Goal: Entertainment & Leisure: Consume media (video, audio)

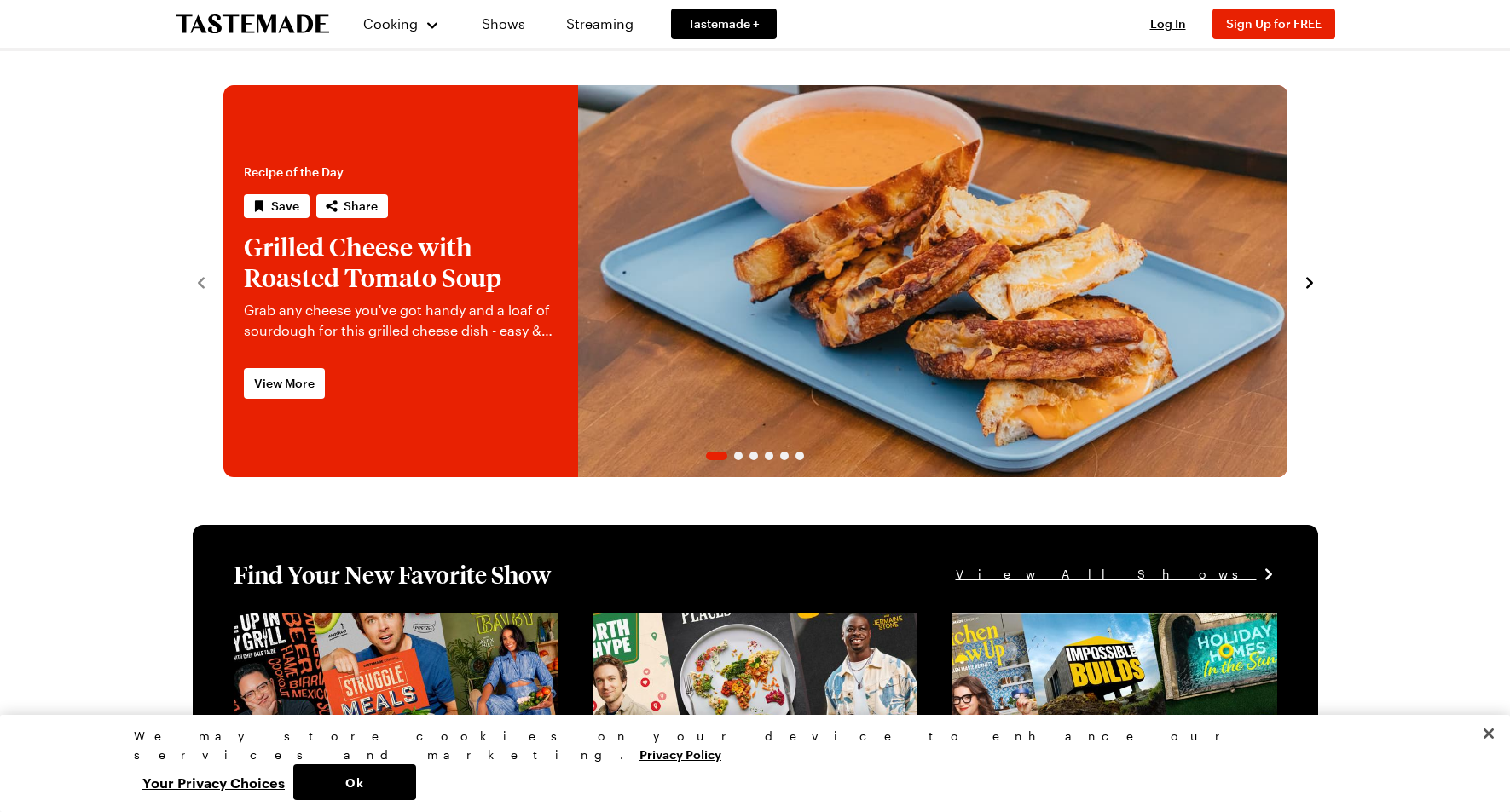
click at [605, 20] on link "Streaming" at bounding box center [600, 24] width 102 height 48
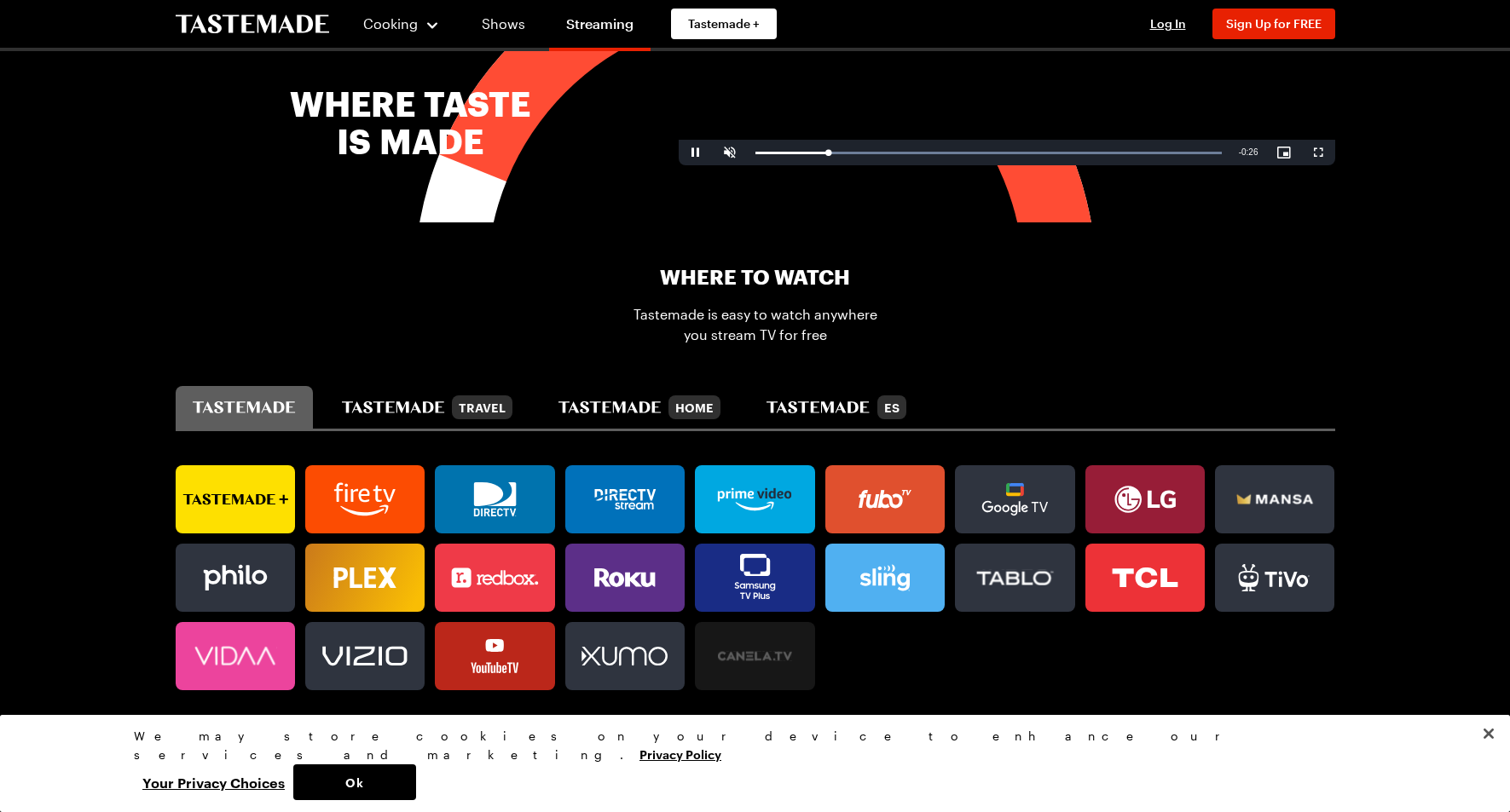
scroll to position [848, 0]
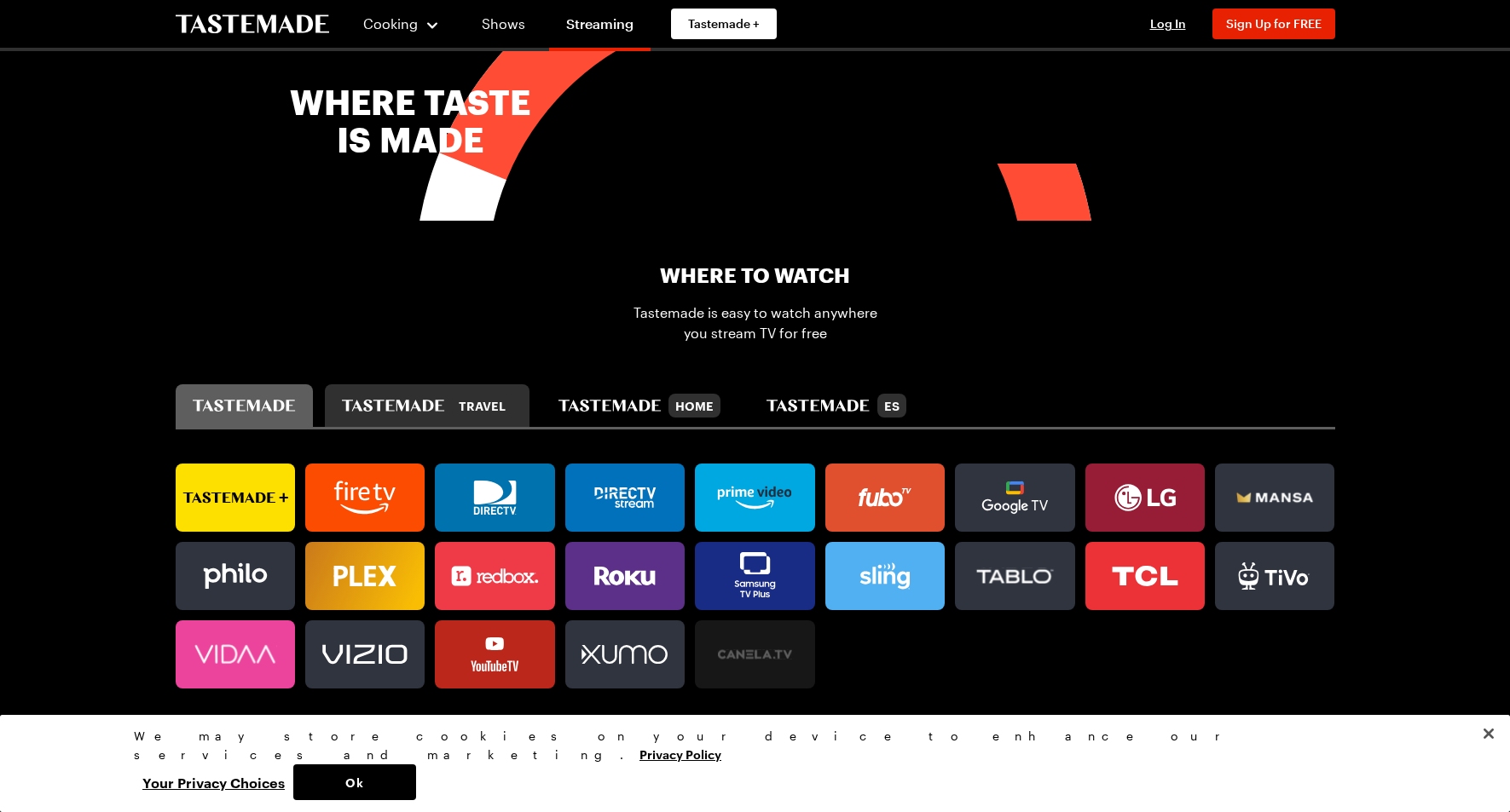
click at [408, 401] on icon "tastemade travel" at bounding box center [392, 406] width 102 height 12
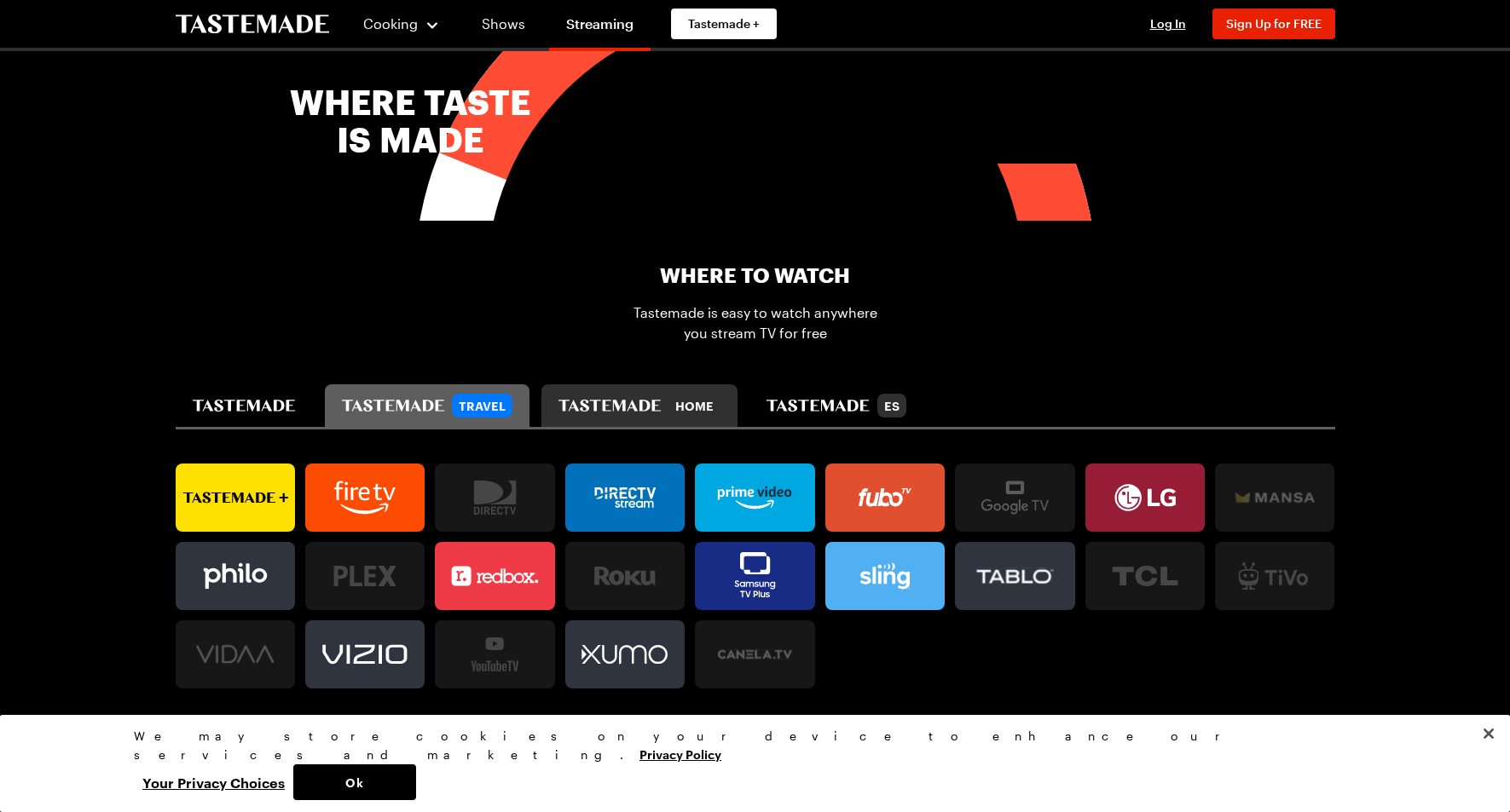
click at [600, 400] on icon "tastemade home" at bounding box center [610, 406] width 103 height 12
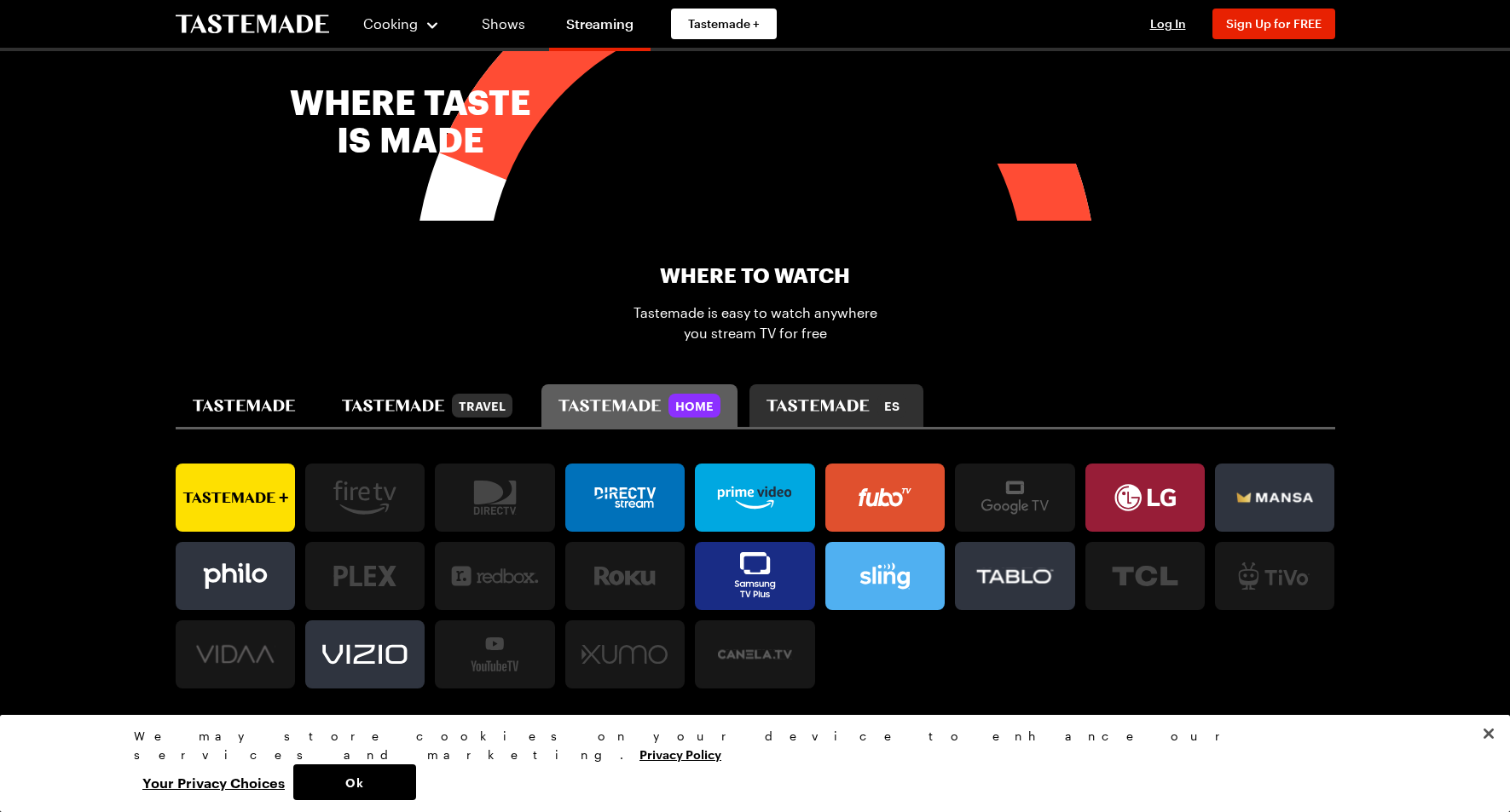
click at [797, 394] on div "ES" at bounding box center [836, 406] width 139 height 24
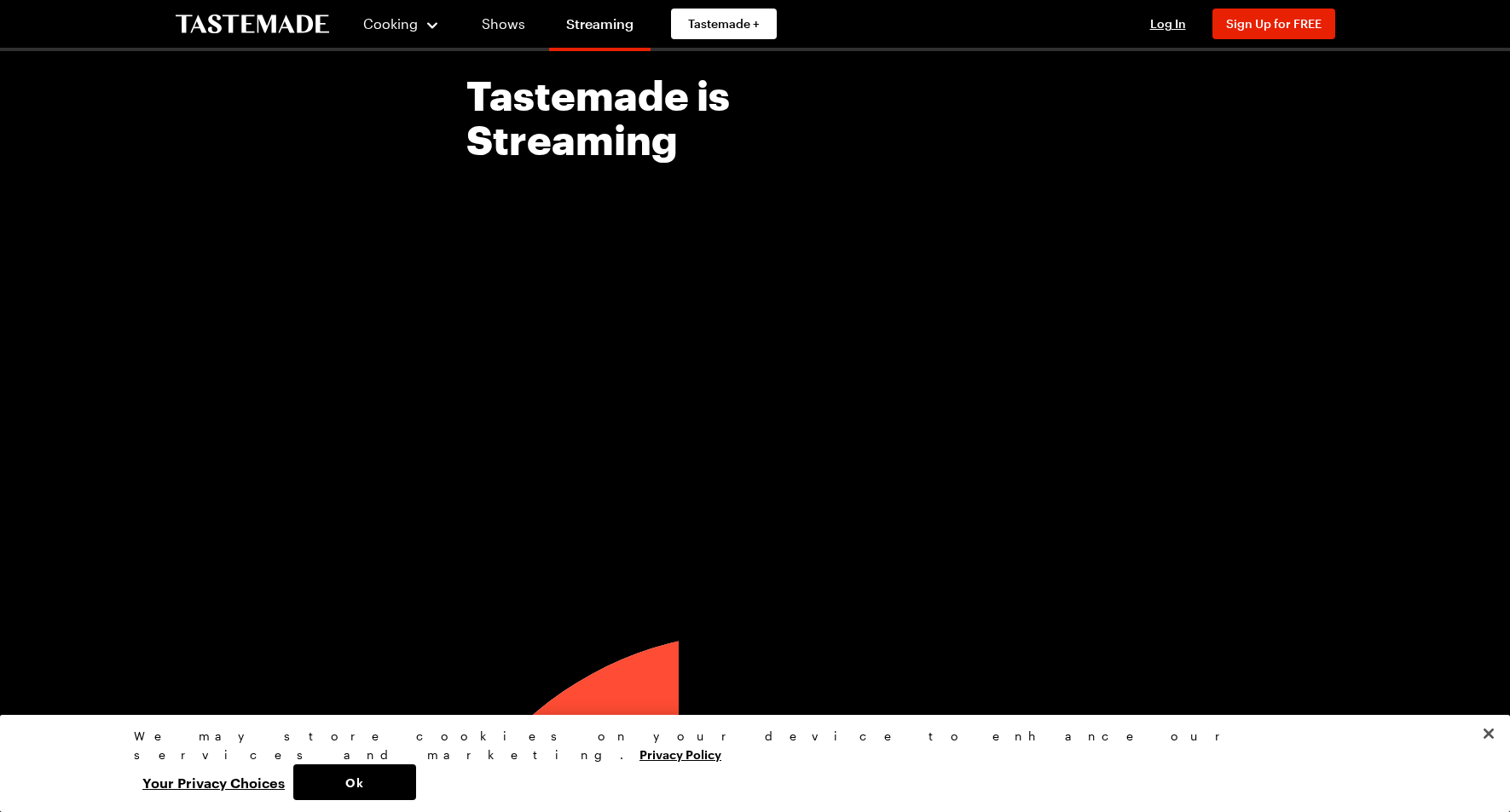
scroll to position [0, 0]
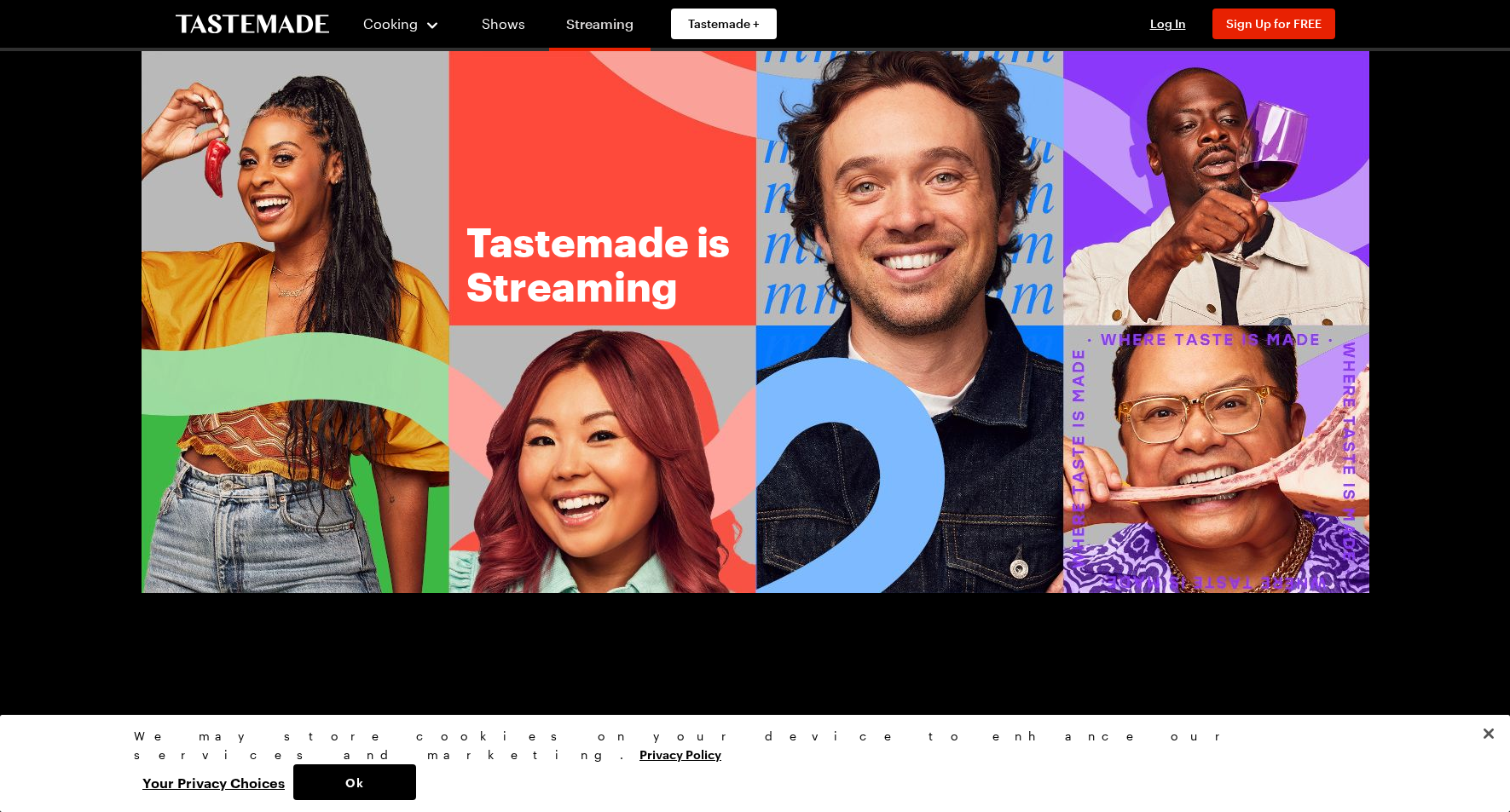
click at [597, 27] on link "Streaming" at bounding box center [600, 28] width 102 height 48
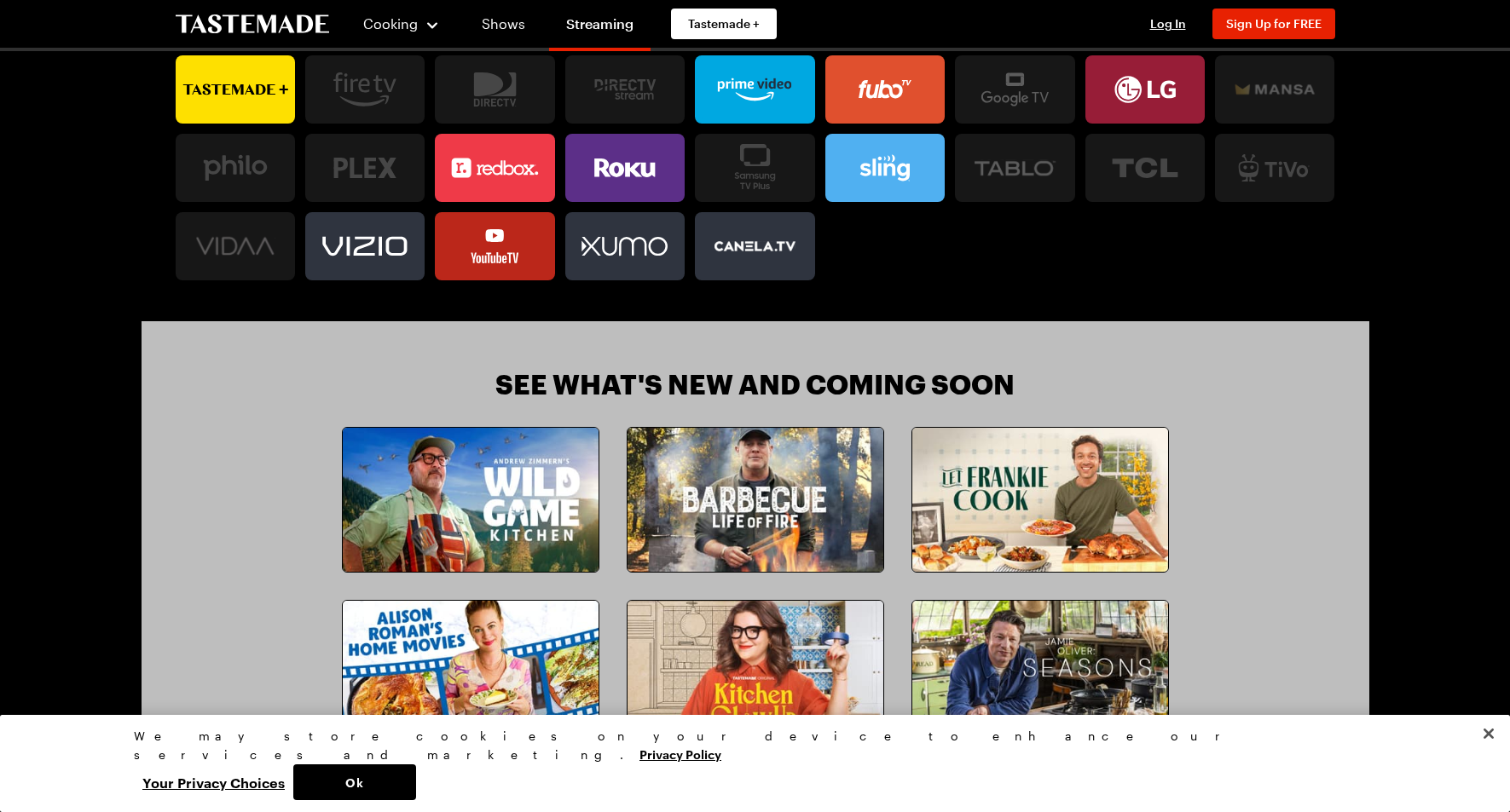
scroll to position [1258, 0]
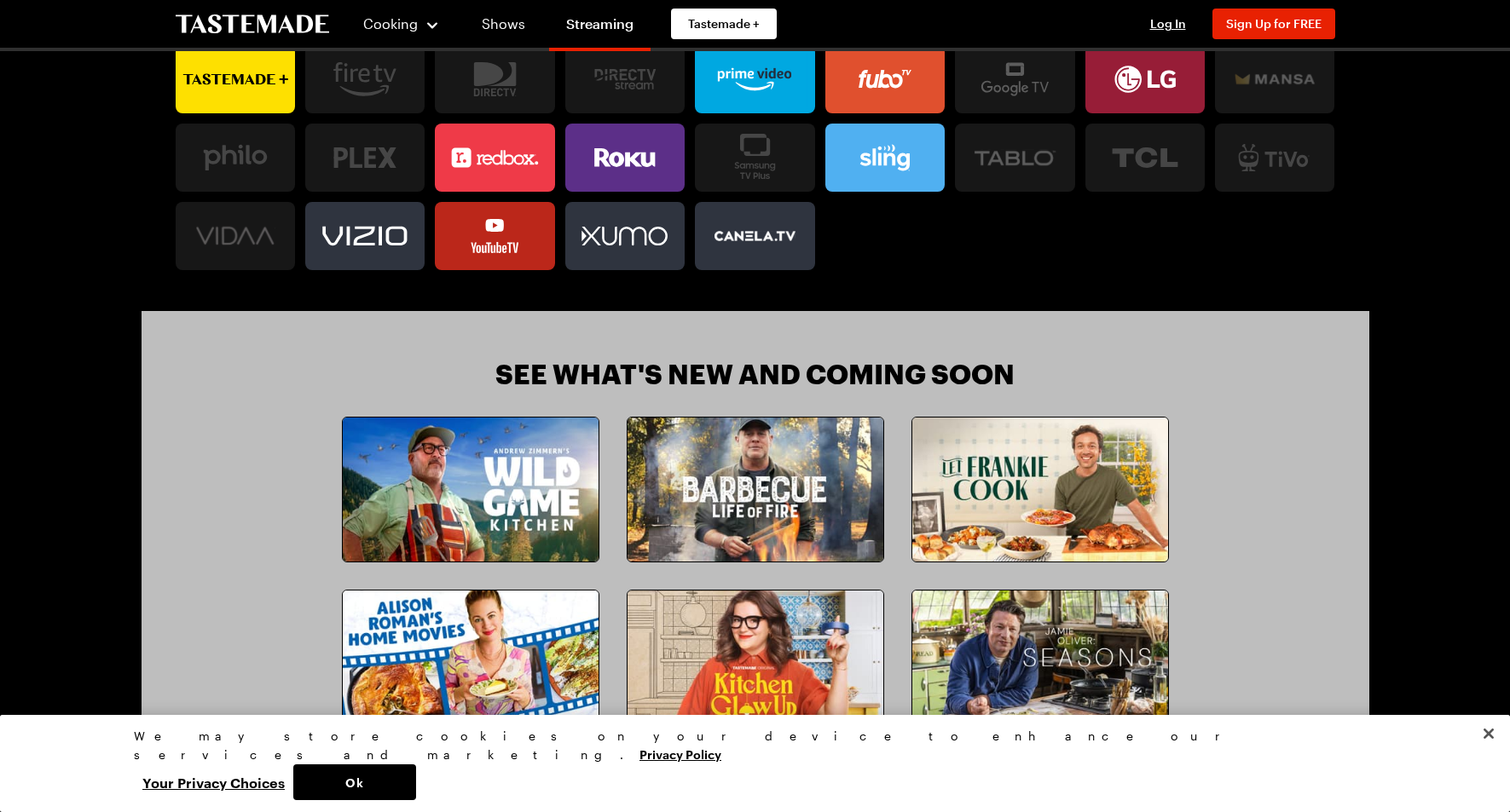
click at [501, 475] on img at bounding box center [470, 489] width 256 height 144
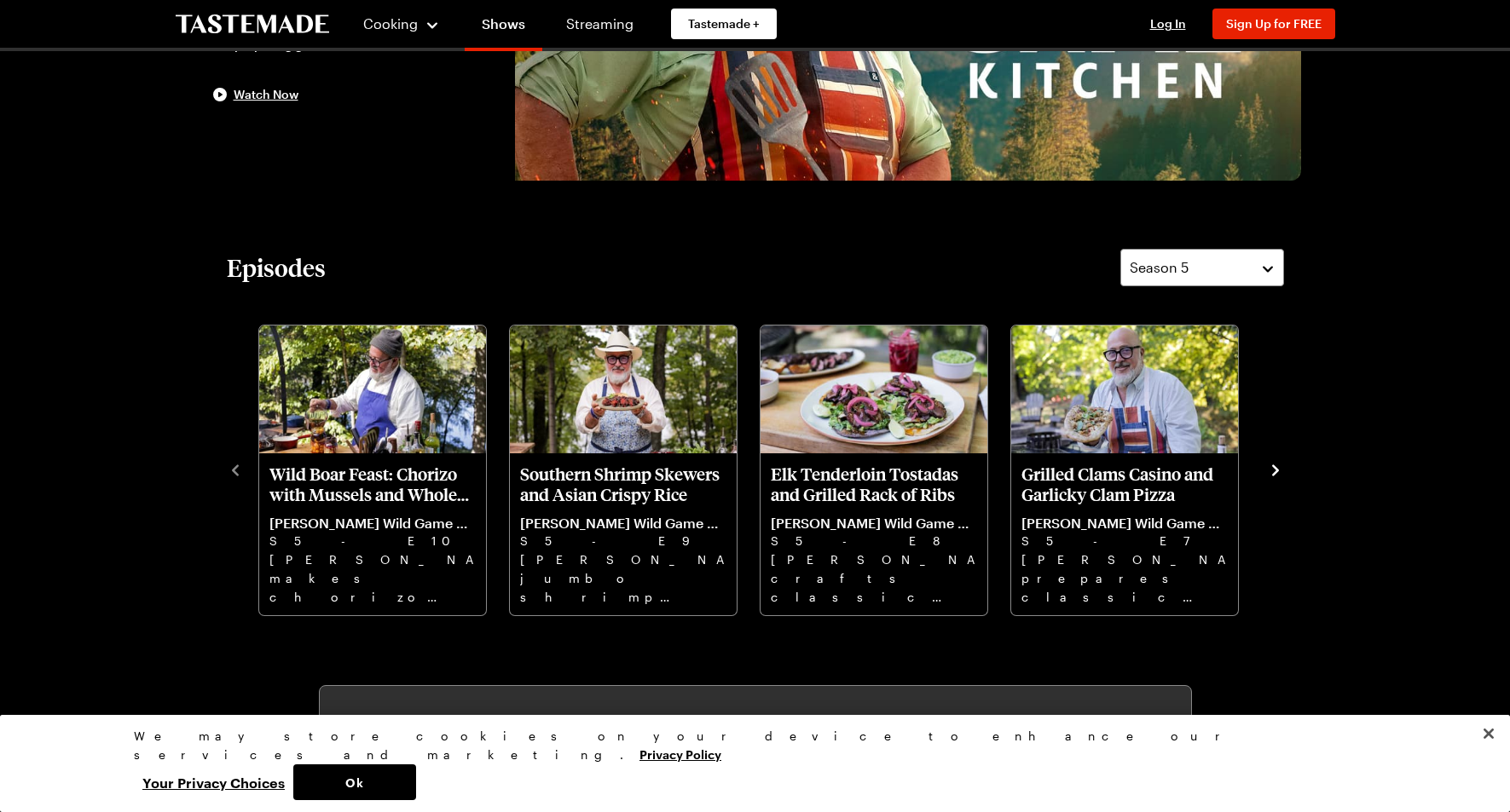
scroll to position [348, 0]
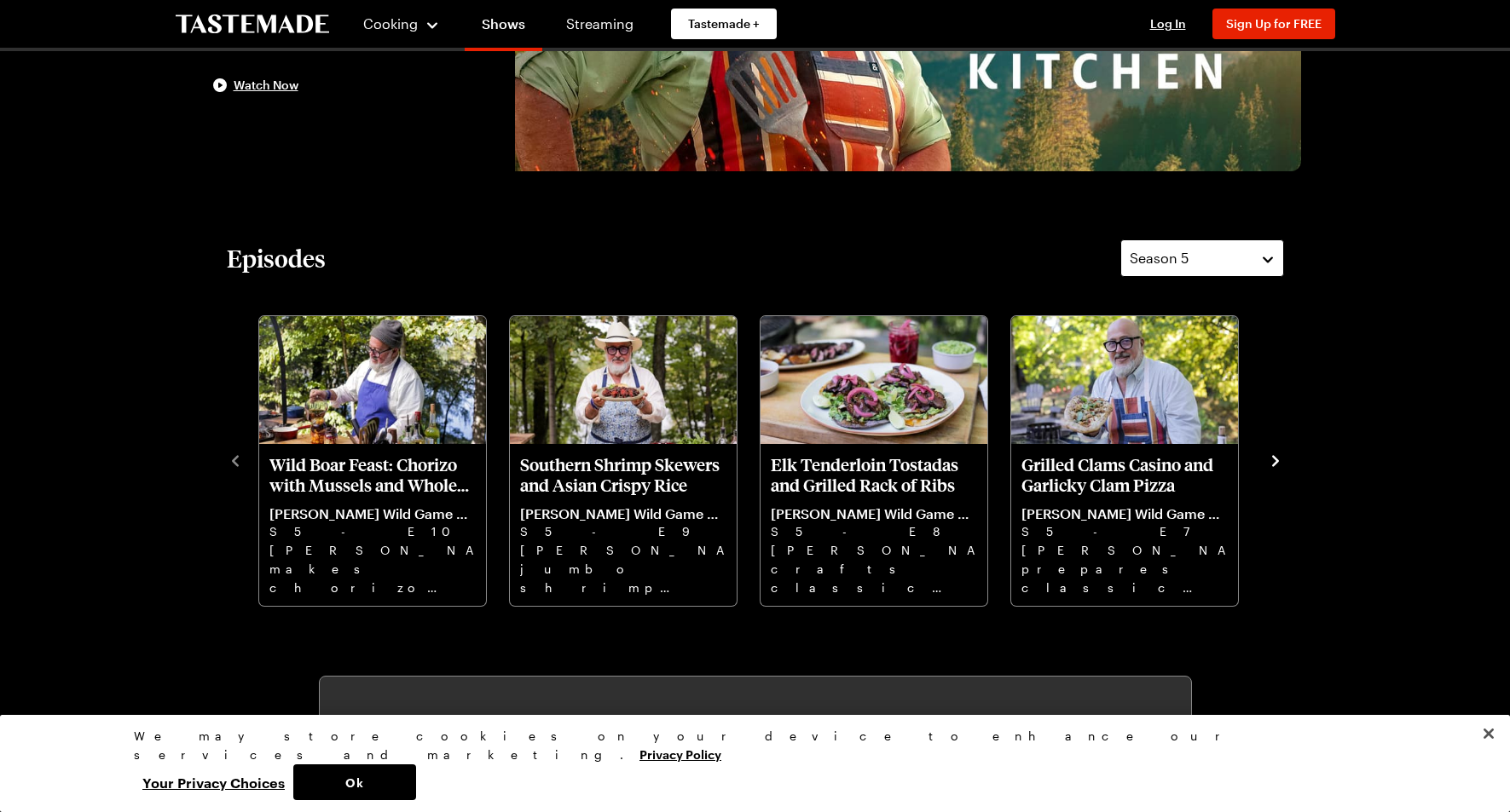
click at [1203, 248] on div "Season 5" at bounding box center [1188, 258] width 119 height 20
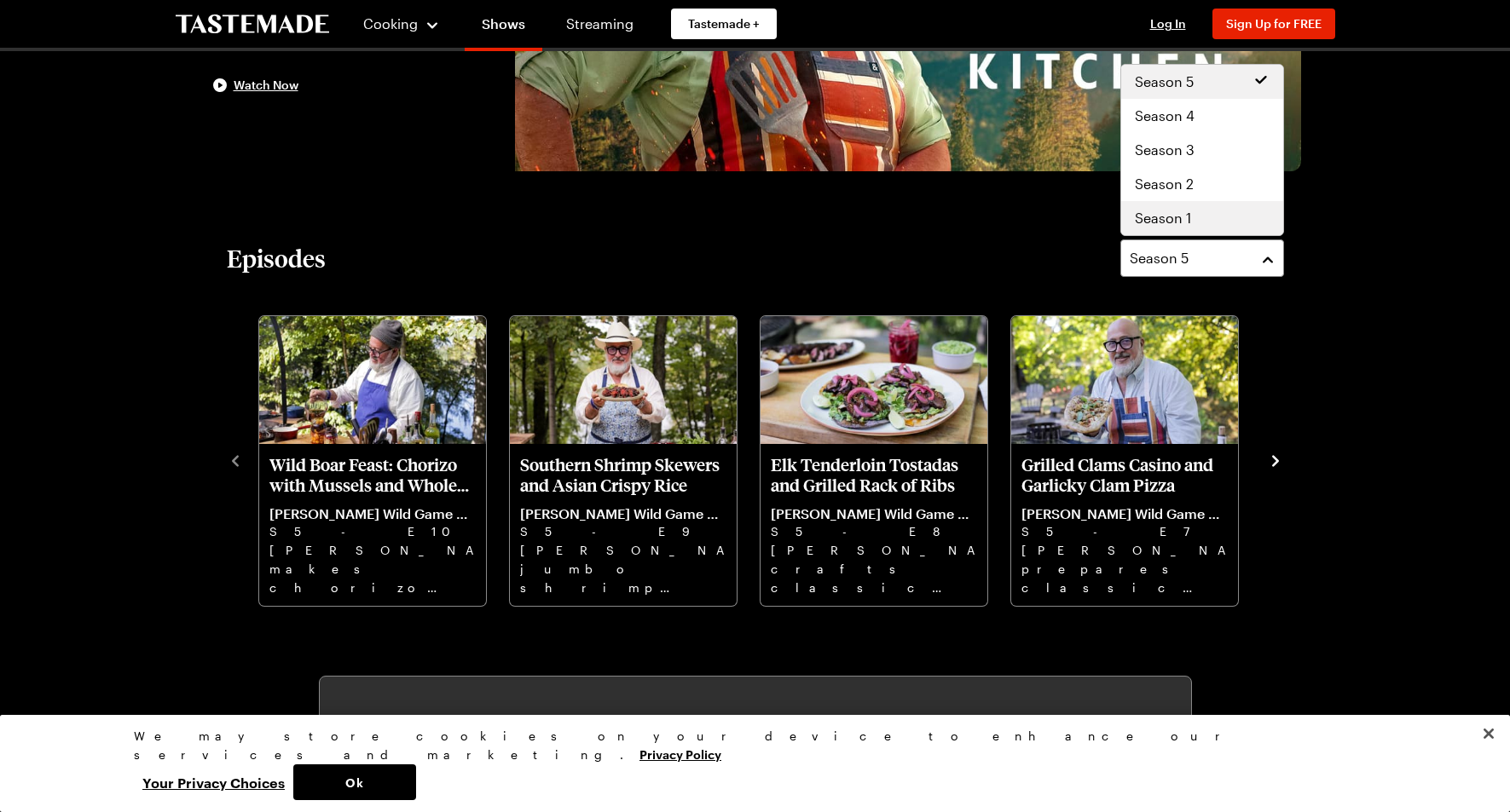
click at [1184, 208] on span "Season 1" at bounding box center [1162, 217] width 56 height 20
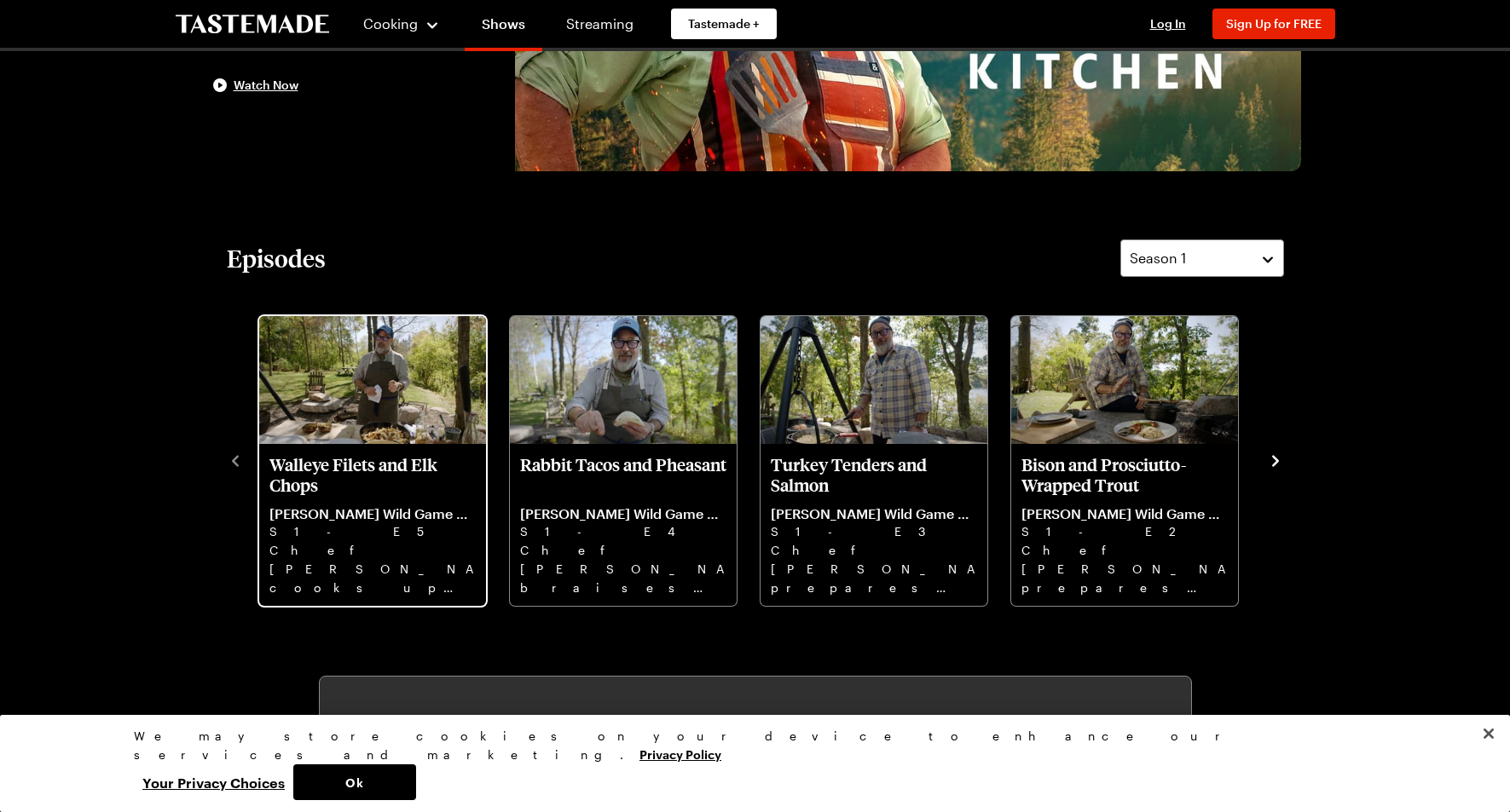
click at [387, 409] on img "Walleye Filets and Elk Chops" at bounding box center [372, 380] width 227 height 128
